Goal: Transaction & Acquisition: Purchase product/service

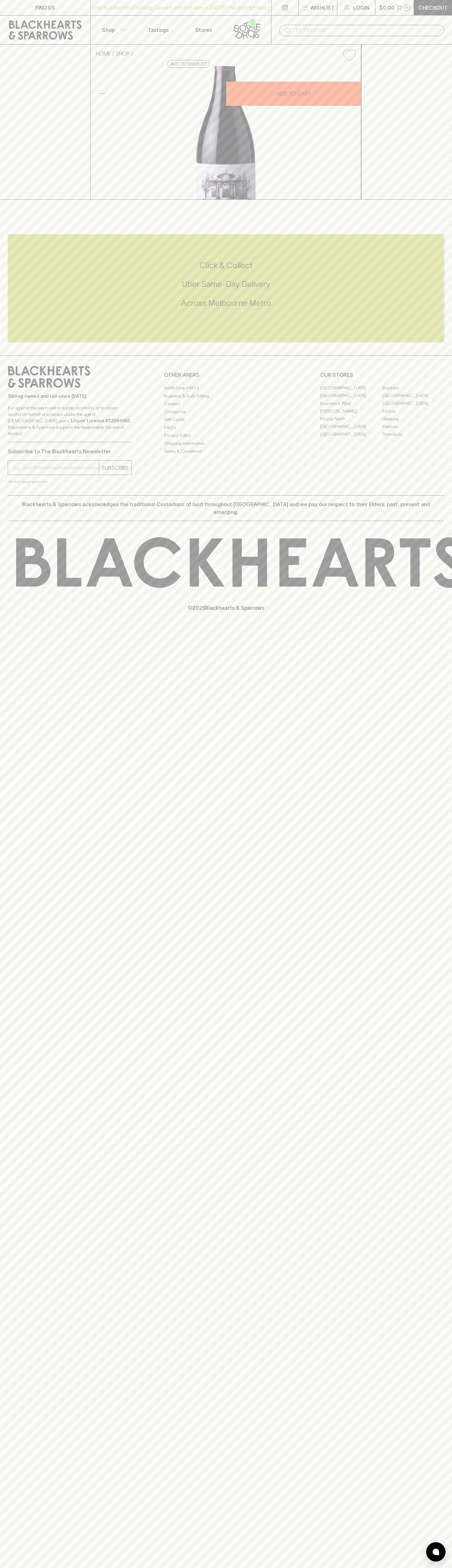
click at [102, 13] on div "| No Bad Bottles | Sibling Owned and Run Since [DATE] | No Bad Bottles | Siblin…" at bounding box center [180, 7] width 181 height 15
click at [426, 200] on div "HOME SHOP Altera Terra Shiraz 2022 $35.00 Add to wishlist 10% discount when pur…" at bounding box center [226, 122] width 452 height 155
click at [169, 1567] on html "FIND US | No Bad Bottles | Sibling Owned and Run Since 2006 | No Bad Bottles | …" at bounding box center [226, 784] width 452 height 1568
click at [2, 1146] on div "FIND US | No Bad Bottles | Sibling Owned and Run Since 2006 | No Bad Bottles | …" at bounding box center [226, 784] width 452 height 1568
